Goal: Task Accomplishment & Management: Manage account settings

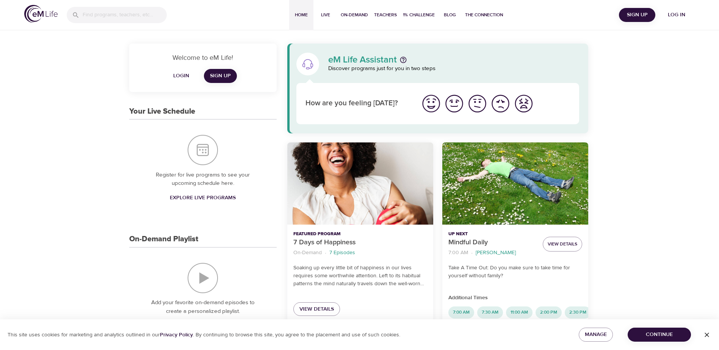
click at [181, 76] on span "Login" at bounding box center [181, 75] width 18 height 9
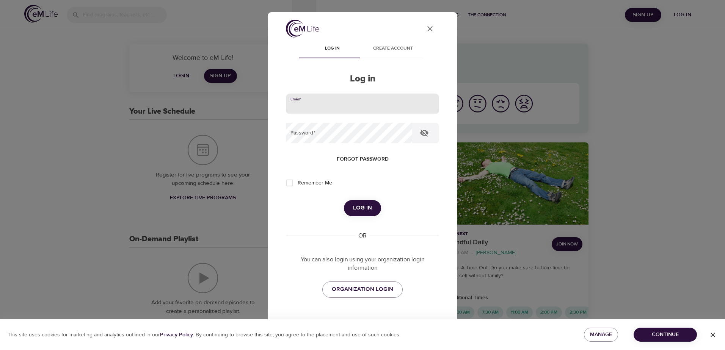
click at [292, 101] on input "email" at bounding box center [362, 104] width 153 height 20
type input "[EMAIL_ADDRESS][DOMAIN_NAME]"
click at [344, 200] on button "Log in" at bounding box center [362, 208] width 37 height 16
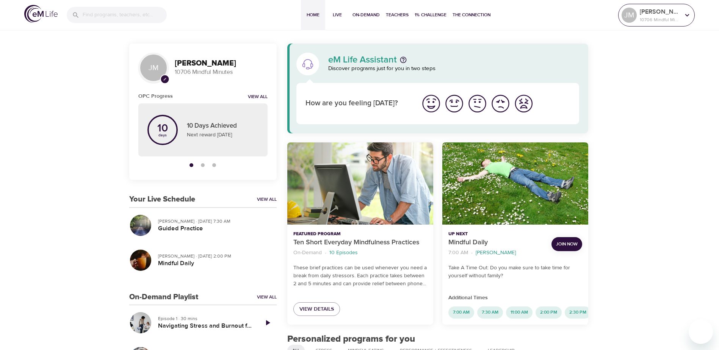
click at [650, 15] on p "[PERSON_NAME]" at bounding box center [660, 11] width 40 height 9
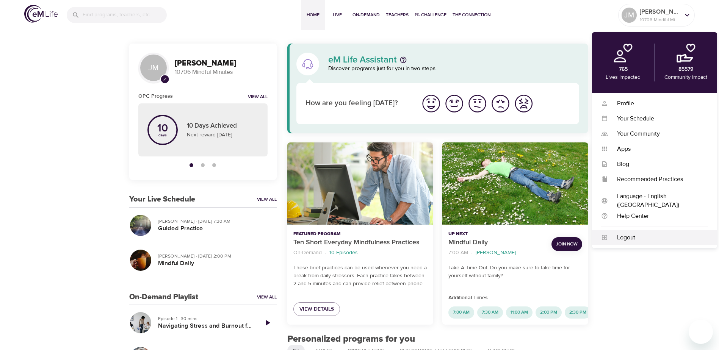
click at [631, 236] on div "Logout" at bounding box center [658, 238] width 100 height 9
